Goal: Find specific fact

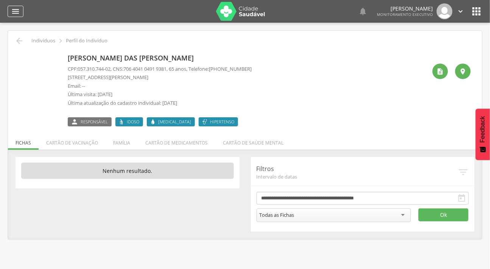
click at [17, 15] on icon "" at bounding box center [15, 11] width 9 height 9
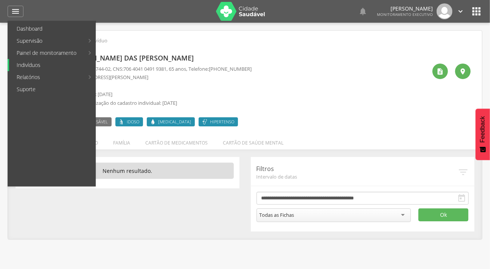
click at [28, 61] on link "Indivíduos" at bounding box center [52, 65] width 86 height 12
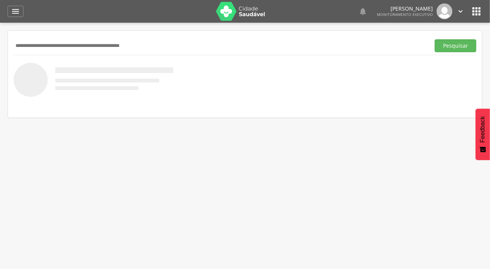
click at [42, 33] on div "Pesquisar" at bounding box center [245, 74] width 474 height 87
click at [42, 37] on div "Pesquisar" at bounding box center [245, 45] width 463 height 19
click at [44, 44] on input "text" at bounding box center [220, 45] width 413 height 13
type input "**********"
click at [435, 39] on button "Pesquisar" at bounding box center [456, 45] width 42 height 13
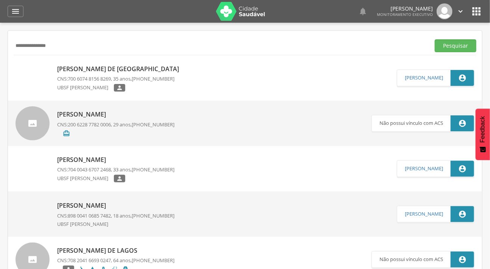
click at [16, 65] on img at bounding box center [16, 65] width 0 height 0
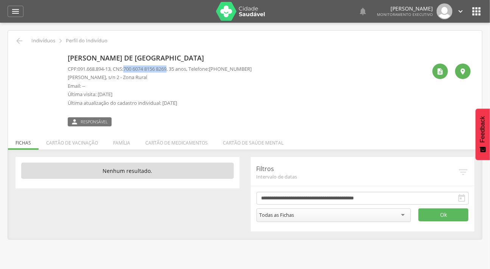
drag, startPoint x: 174, startPoint y: 67, endPoint x: 129, endPoint y: 66, distance: 45.0
click at [129, 66] on span "700 6074 8156 8269" at bounding box center [144, 68] width 43 height 7
copy span "700 6074 8156 8269"
